Goal: Information Seeking & Learning: Learn about a topic

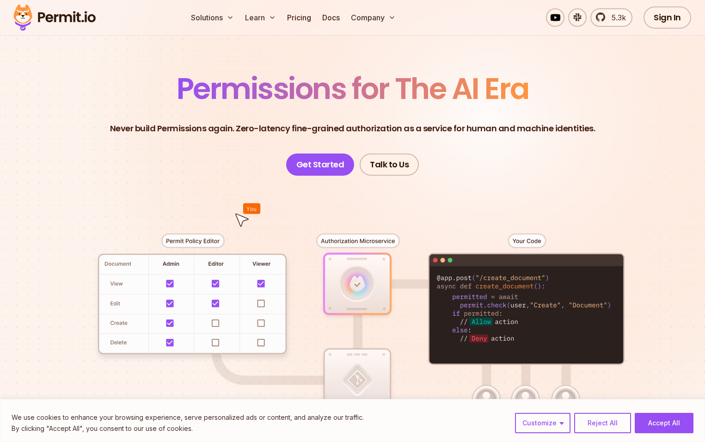
click at [668, 421] on button "Accept All" at bounding box center [664, 423] width 59 height 20
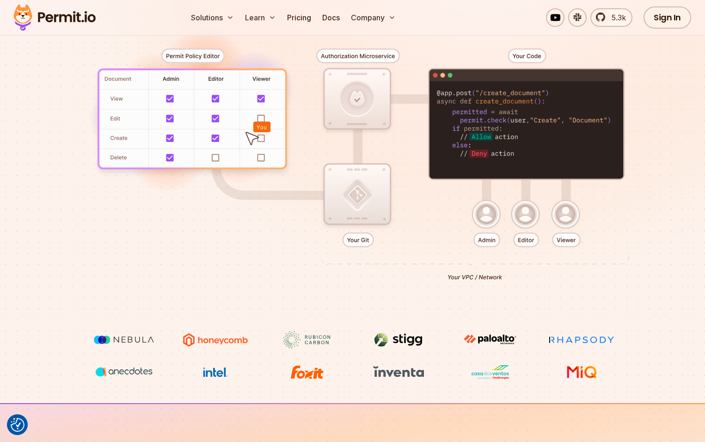
scroll to position [46, 0]
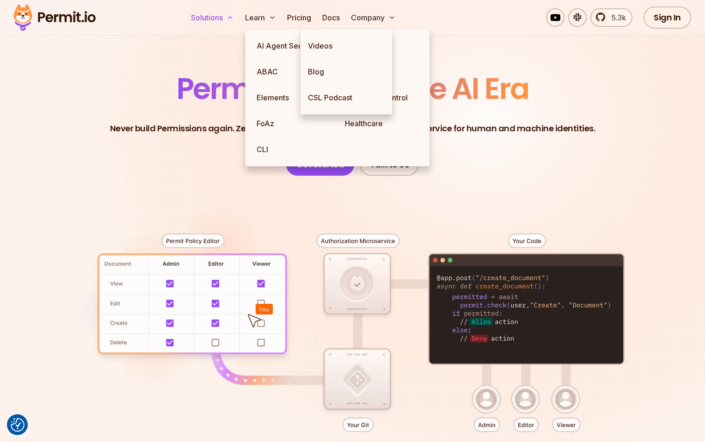
click at [238, 20] on button "Solutions" at bounding box center [212, 17] width 50 height 18
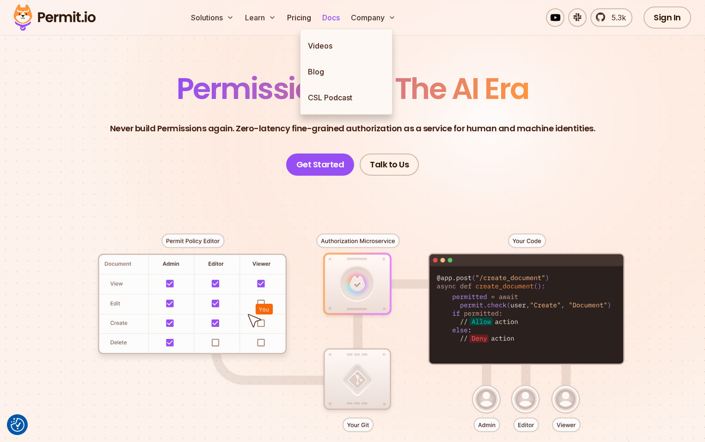
click at [343, 18] on link "Docs" at bounding box center [331, 17] width 25 height 18
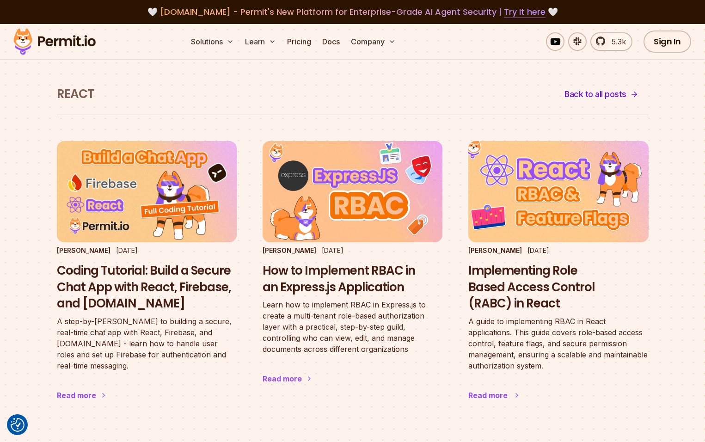
click at [548, 289] on h3 "Implementing Role Based Access Control (RABC) in React" at bounding box center [558, 287] width 180 height 49
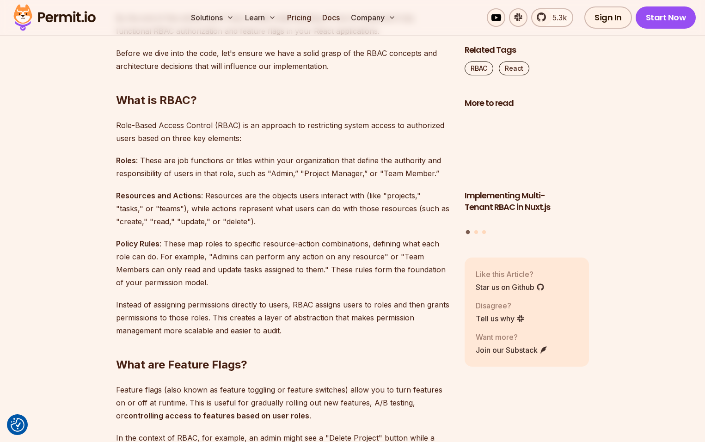
scroll to position [786, 0]
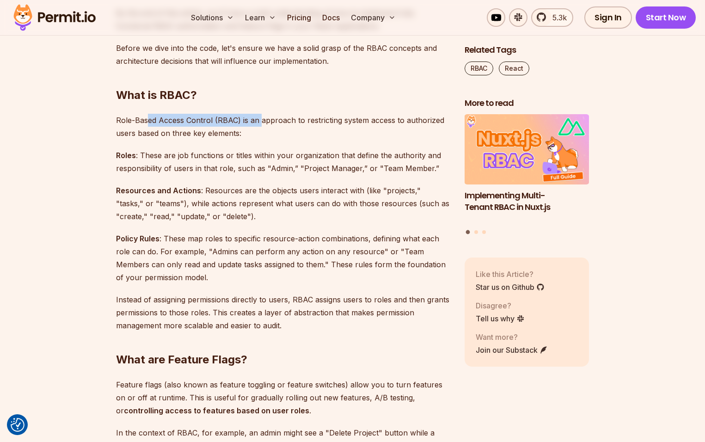
drag, startPoint x: 150, startPoint y: 120, endPoint x: 262, endPoint y: 127, distance: 112.6
click at [262, 126] on p "Role-Based Access Control (RBAC) is an approach to restricting system access to…" at bounding box center [283, 127] width 334 height 26
click at [265, 129] on p "Role-Based Access Control (RBAC) is an approach to restricting system access to…" at bounding box center [283, 127] width 334 height 26
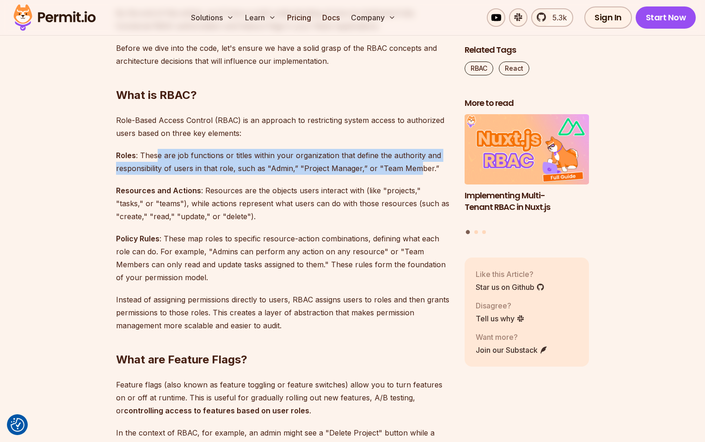
drag, startPoint x: 158, startPoint y: 156, endPoint x: 418, endPoint y: 165, distance: 260.4
click at [418, 165] on p "Roles : These are job functions or titles within your organization that define …" at bounding box center [283, 162] width 334 height 26
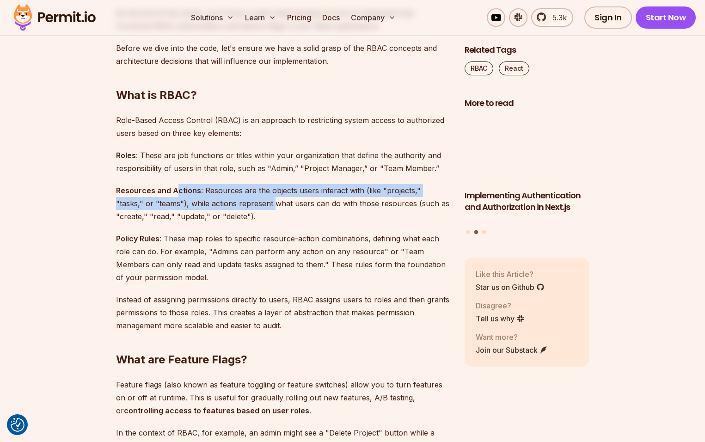
drag, startPoint x: 177, startPoint y: 190, endPoint x: 247, endPoint y: 208, distance: 71.9
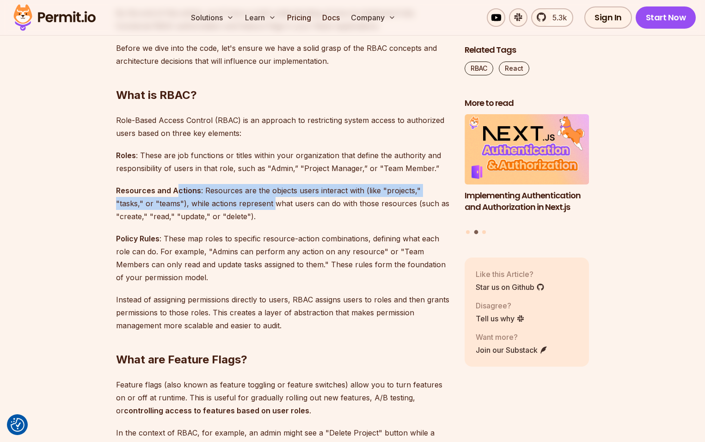
click at [247, 208] on p "Resources and Actions : Resources are the objects users interact with (like "pr…" at bounding box center [283, 203] width 334 height 39
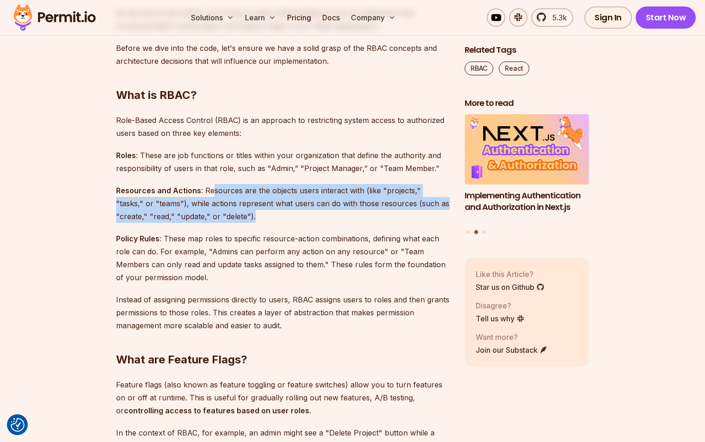
drag, startPoint x: 228, startPoint y: 216, endPoint x: 209, endPoint y: 195, distance: 28.5
click at [209, 195] on p "Resources and Actions : Resources are the objects users interact with (like "pr…" at bounding box center [283, 203] width 334 height 39
drag, startPoint x: 206, startPoint y: 193, endPoint x: 228, endPoint y: 218, distance: 33.4
click at [228, 218] on p "Resources and Actions : Resources are the objects users interact with (like "pr…" at bounding box center [283, 203] width 334 height 39
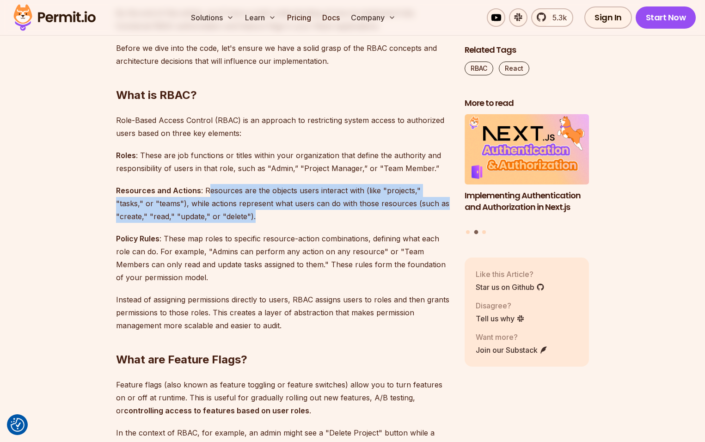
click at [228, 218] on p "Resources and Actions : Resources are the objects users interact with (like "pr…" at bounding box center [283, 203] width 334 height 39
drag, startPoint x: 225, startPoint y: 213, endPoint x: 201, endPoint y: 191, distance: 32.1
click at [201, 191] on p "Resources and Actions : Resources are the objects users interact with (like "pr…" at bounding box center [283, 203] width 334 height 39
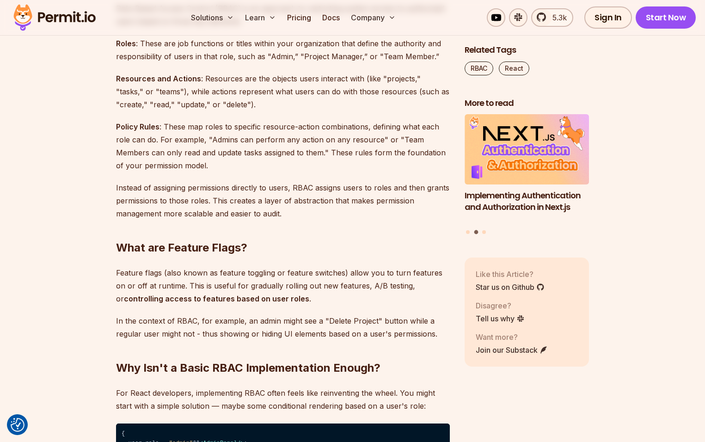
scroll to position [971, 0]
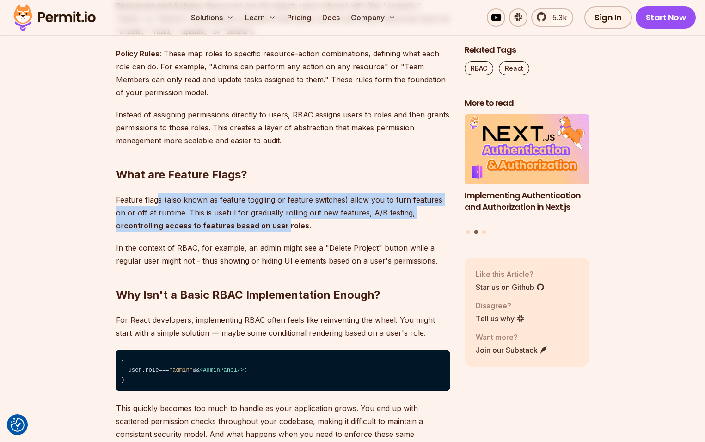
drag, startPoint x: 156, startPoint y: 196, endPoint x: 238, endPoint y: 222, distance: 86.4
click at [236, 221] on p "Feature flags (also known as feature toggling or feature switches) allow you to…" at bounding box center [283, 212] width 334 height 39
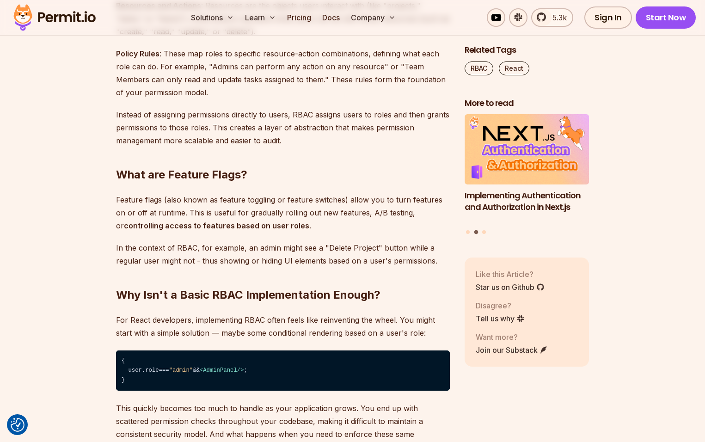
click at [239, 222] on strong "controlling access to features based on user roles" at bounding box center [216, 225] width 185 height 9
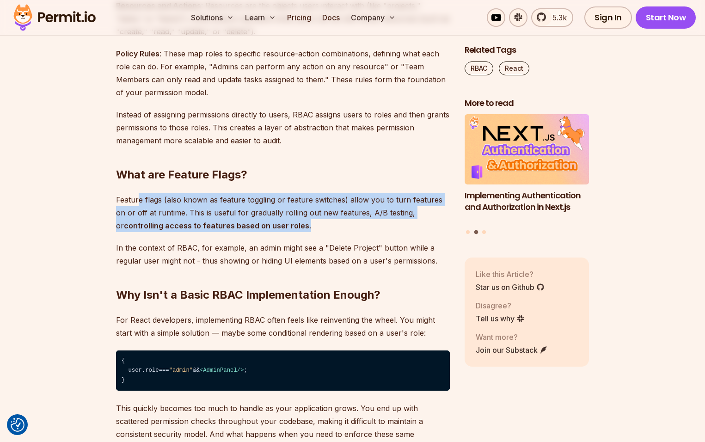
drag, startPoint x: 266, startPoint y: 222, endPoint x: 135, endPoint y: 184, distance: 136.9
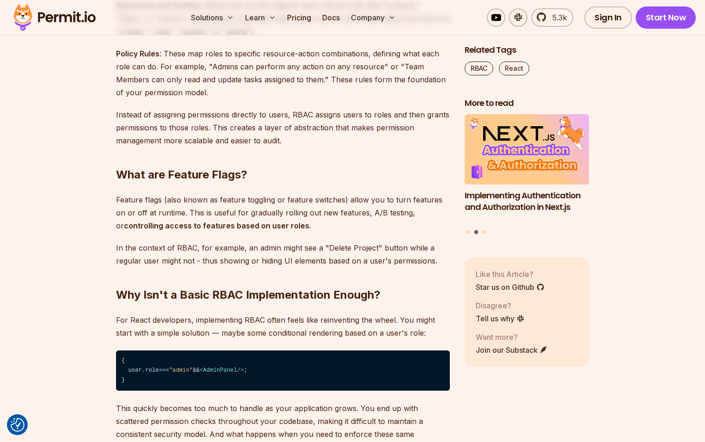
click at [132, 182] on h2 "What are Feature Flags?" at bounding box center [283, 156] width 334 height 52
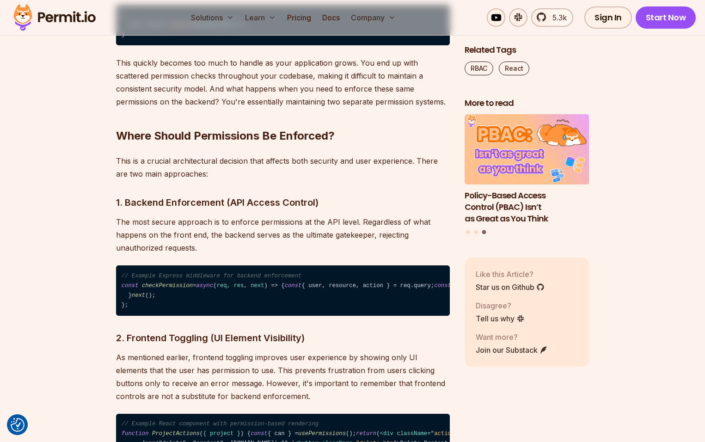
scroll to position [1341, 0]
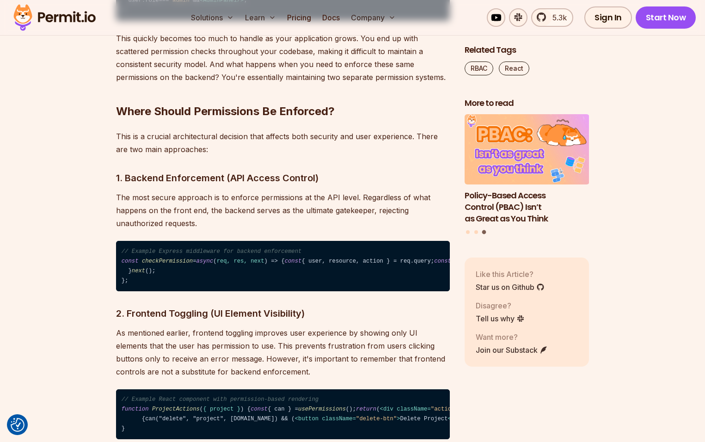
click at [209, 290] on code "// Example Express middleware for backend enforcement const checkPermission = a…" at bounding box center [283, 266] width 334 height 50
drag, startPoint x: 209, startPoint y: 290, endPoint x: 190, endPoint y: 270, distance: 28.1
click at [190, 270] on code "// Example Express middleware for backend enforcement const checkPermission = a…" at bounding box center [283, 266] width 334 height 50
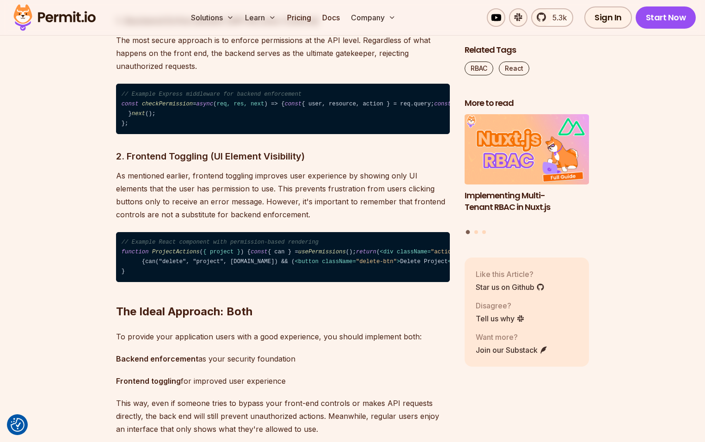
scroll to position [1526, 0]
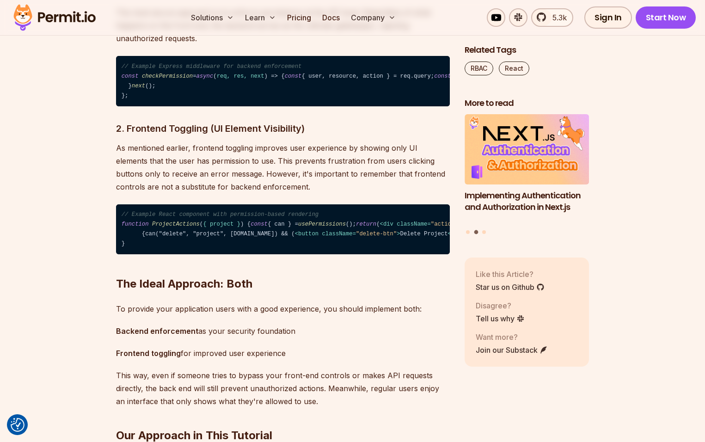
drag, startPoint x: 246, startPoint y: 352, endPoint x: 145, endPoint y: 353, distance: 101.2
click at [145, 237] on span "< div className = "actions" > {can("edit", "project", project.id) && ( < button…" at bounding box center [455, 229] width 666 height 16
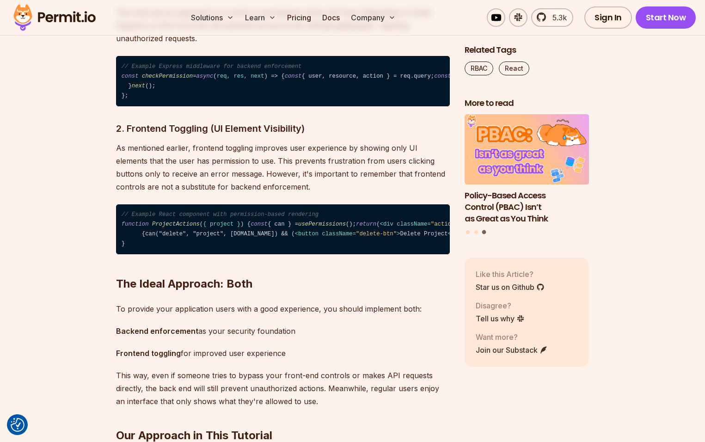
scroll to position [1572, 0]
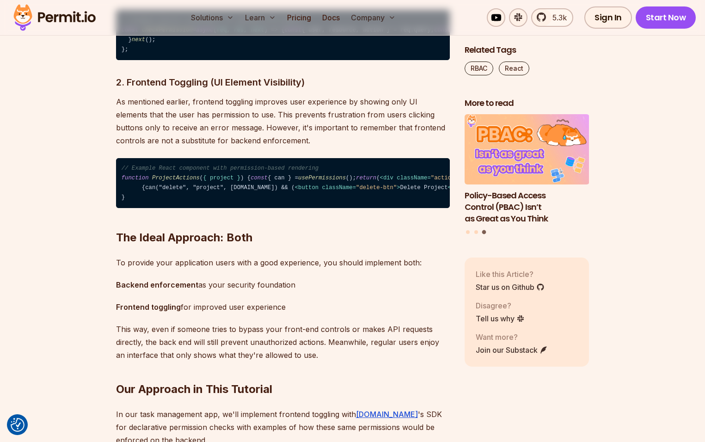
click at [298, 181] on span "usePermissions" at bounding box center [322, 178] width 48 height 6
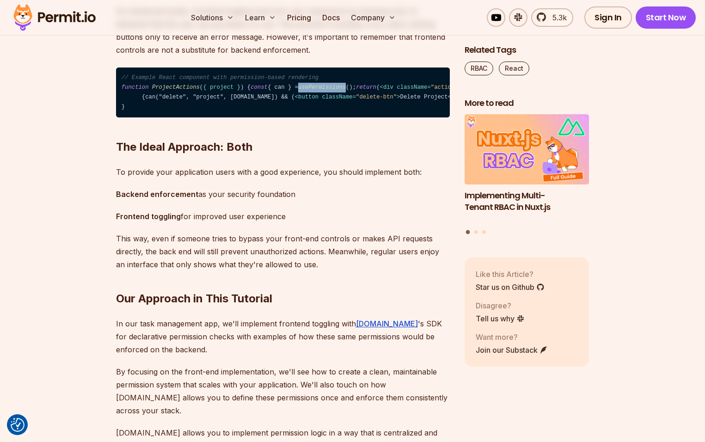
scroll to position [1664, 0]
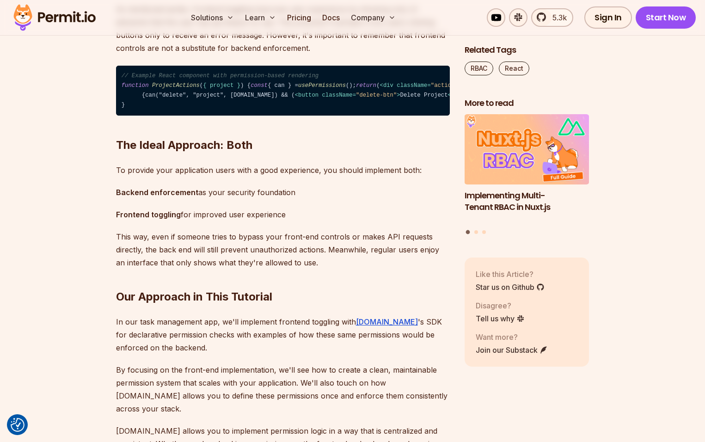
click at [278, 116] on code "// Example React component with permission-based rendering function ProjectActi…" at bounding box center [283, 91] width 334 height 50
drag, startPoint x: 190, startPoint y: 212, endPoint x: 209, endPoint y: 210, distance: 19.1
click at [209, 98] on span "< div className = "actions" > {can("edit", "project", project.id) && ( < button…" at bounding box center [455, 90] width 666 height 16
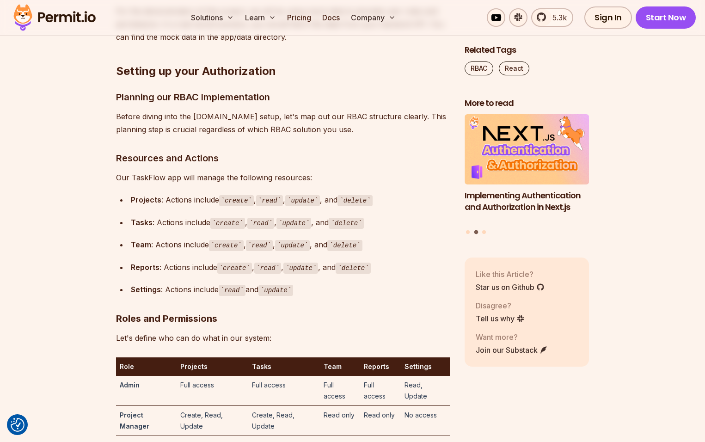
scroll to position [2589, 0]
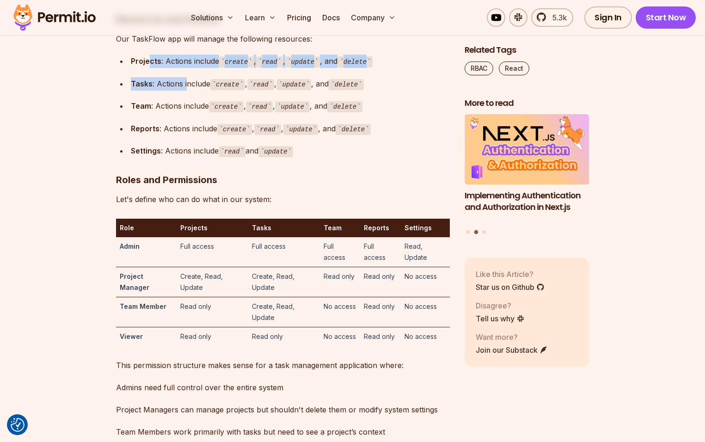
drag, startPoint x: 151, startPoint y: 234, endPoint x: 186, endPoint y: 256, distance: 41.7
click at [186, 158] on ul "Projects : Actions include create , read , update , and delete Tasks : Actions …" at bounding box center [283, 106] width 334 height 103
click at [186, 91] on div "Tasks : Actions include create , read , update , and delete" at bounding box center [290, 83] width 319 height 13
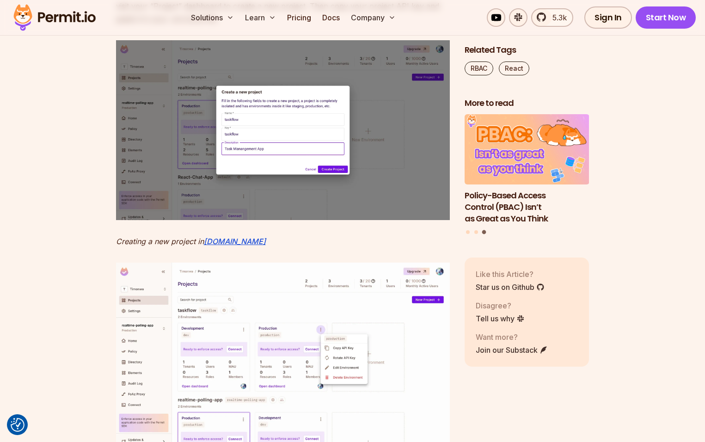
scroll to position [3144, 0]
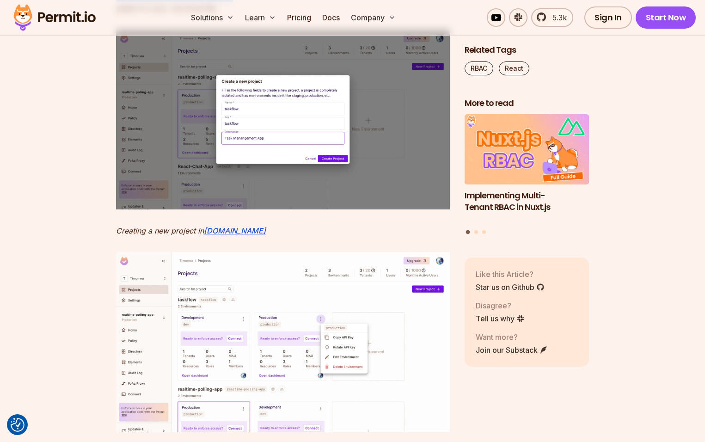
drag, startPoint x: 165, startPoint y: 135, endPoint x: 196, endPoint y: 172, distance: 48.2
drag, startPoint x: 196, startPoint y: 172, endPoint x: 196, endPoint y: 177, distance: 4.6
drag, startPoint x: 195, startPoint y: 177, endPoint x: 117, endPoint y: 137, distance: 87.7
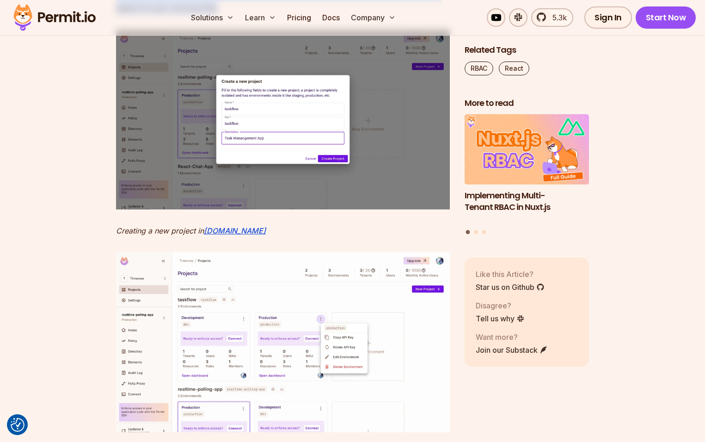
drag, startPoint x: 124, startPoint y: 136, endPoint x: 206, endPoint y: 173, distance: 89.4
drag, startPoint x: 206, startPoint y: 173, endPoint x: 207, endPoint y: 179, distance: 5.6
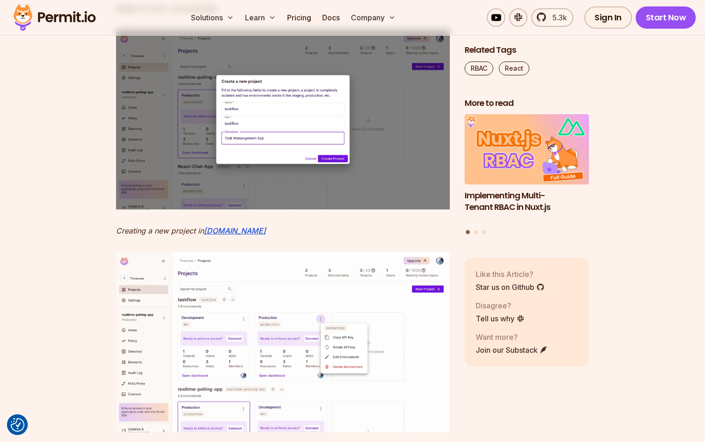
drag, startPoint x: 198, startPoint y: 182, endPoint x: 122, endPoint y: 134, distance: 90.4
drag, startPoint x: 122, startPoint y: 134, endPoint x: 116, endPoint y: 134, distance: 6.0
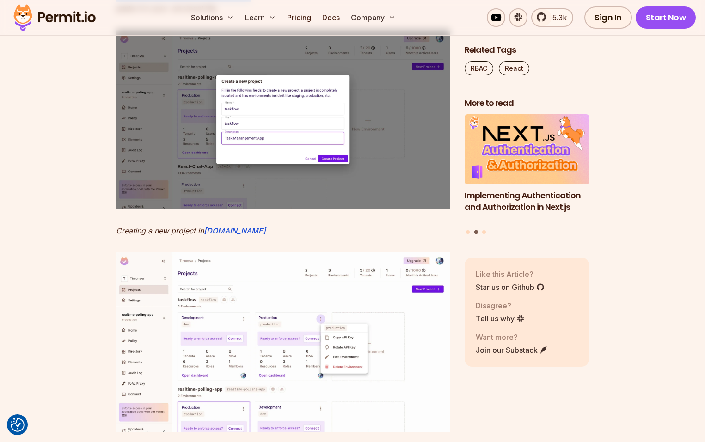
drag, startPoint x: 169, startPoint y: 148, endPoint x: 215, endPoint y: 172, distance: 51.5
drag, startPoint x: 203, startPoint y: 176, endPoint x: 117, endPoint y: 129, distance: 97.8
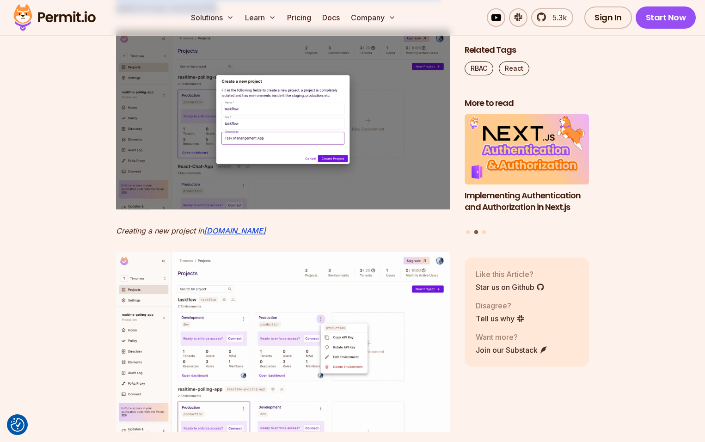
drag, startPoint x: 117, startPoint y: 129, endPoint x: 113, endPoint y: 130, distance: 4.7
drag, startPoint x: 123, startPoint y: 136, endPoint x: 193, endPoint y: 174, distance: 78.8
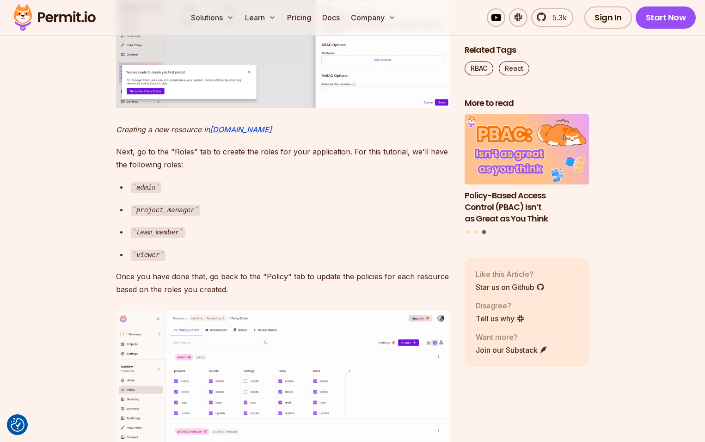
scroll to position [3976, 0]
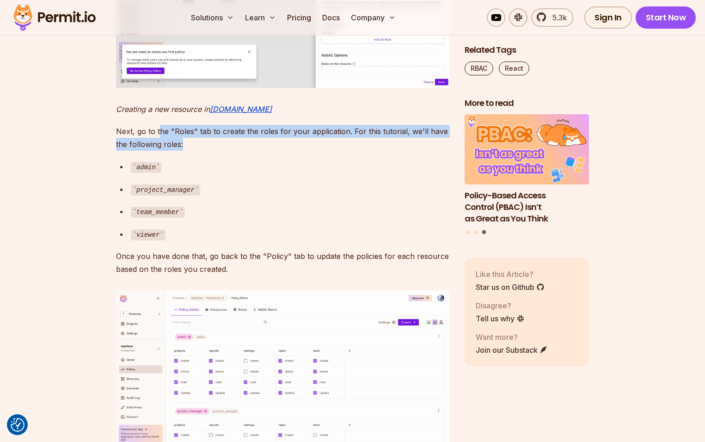
drag, startPoint x: 158, startPoint y: 300, endPoint x: 213, endPoint y: 320, distance: 58.2
click at [213, 151] on p "Next, go to the "Roles" tab to create the roles for your application. For this …" at bounding box center [283, 138] width 334 height 26
